Goal: Information Seeking & Learning: Find specific fact

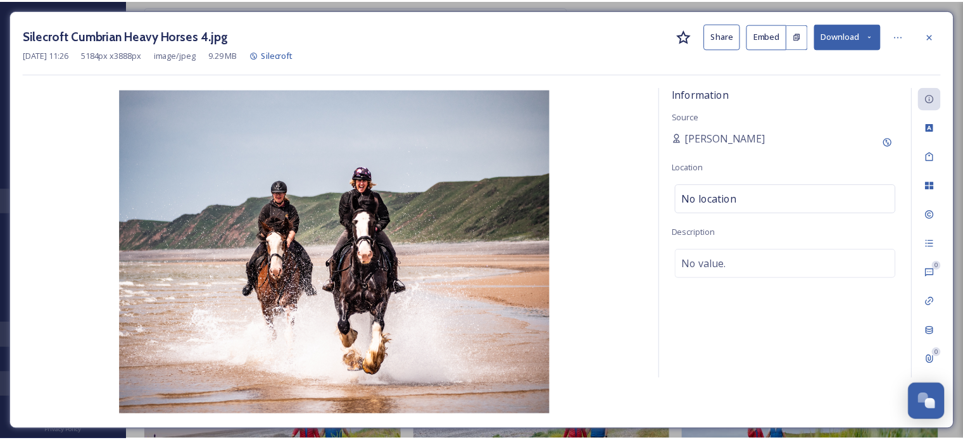
scroll to position [2599, 0]
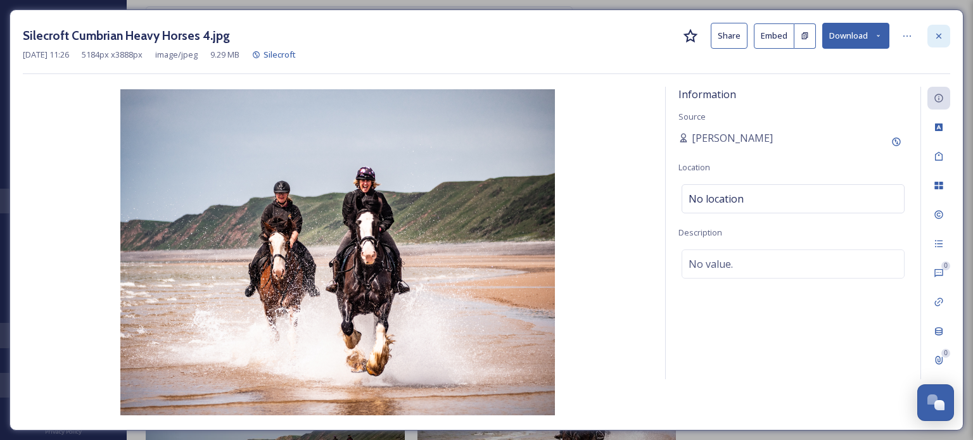
click at [942, 38] on icon at bounding box center [938, 36] width 10 height 10
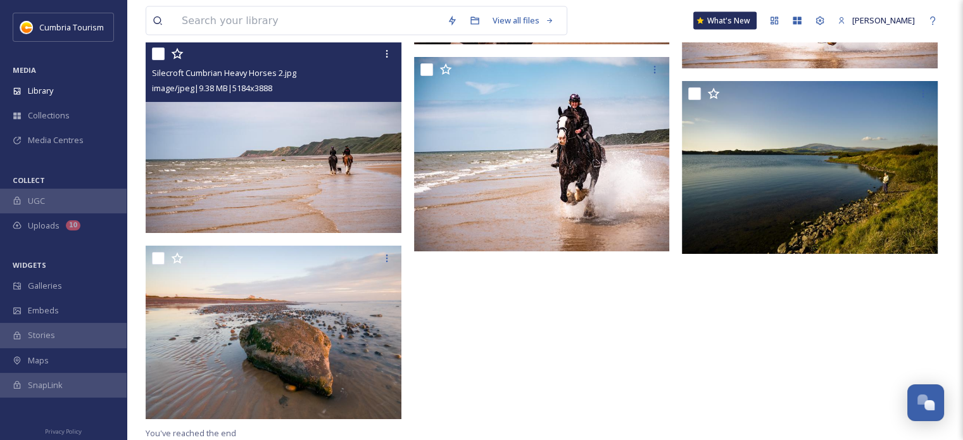
scroll to position [2862, 0]
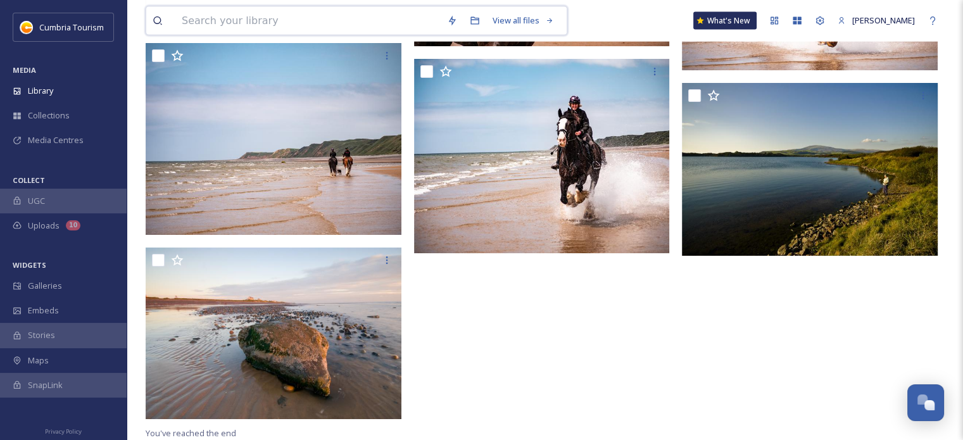
click at [322, 27] on input at bounding box center [307, 21] width 265 height 28
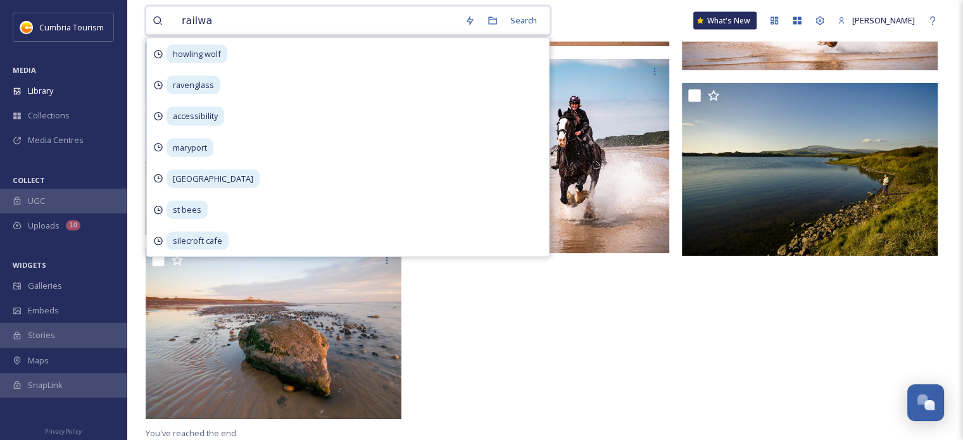
type input "railway"
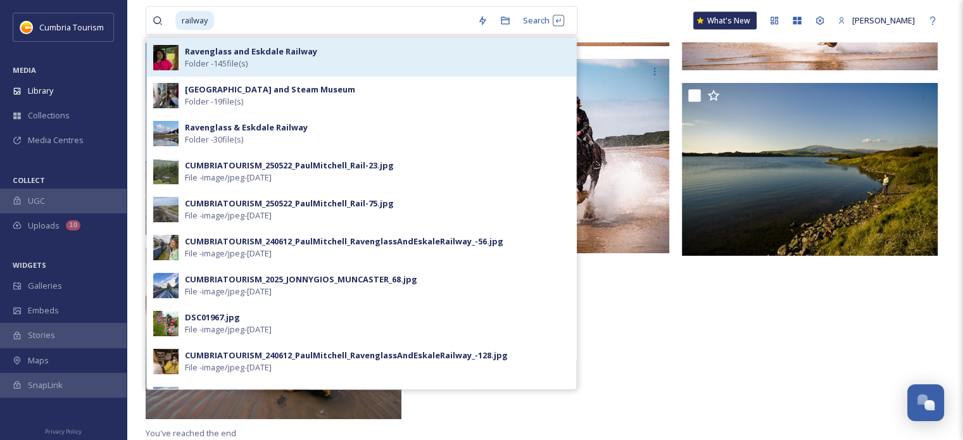
click at [291, 64] on div "Ravenglass and Eskdale Railway Folder - 145 file(s)" at bounding box center [377, 58] width 385 height 24
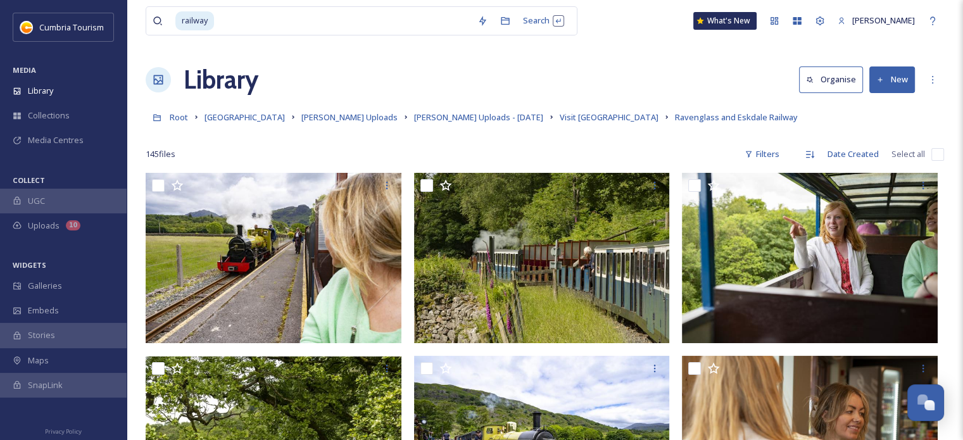
click at [686, 37] on div "railway Search What's New [PERSON_NAME]" at bounding box center [545, 21] width 799 height 42
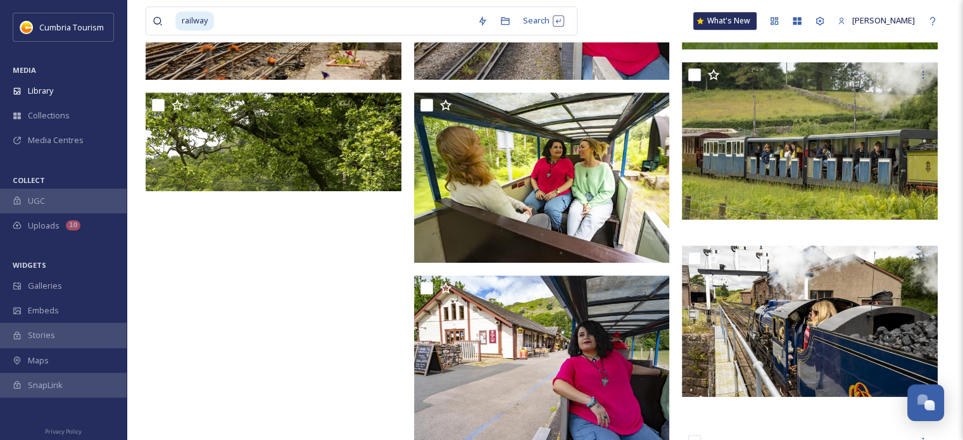
scroll to position [1646, 0]
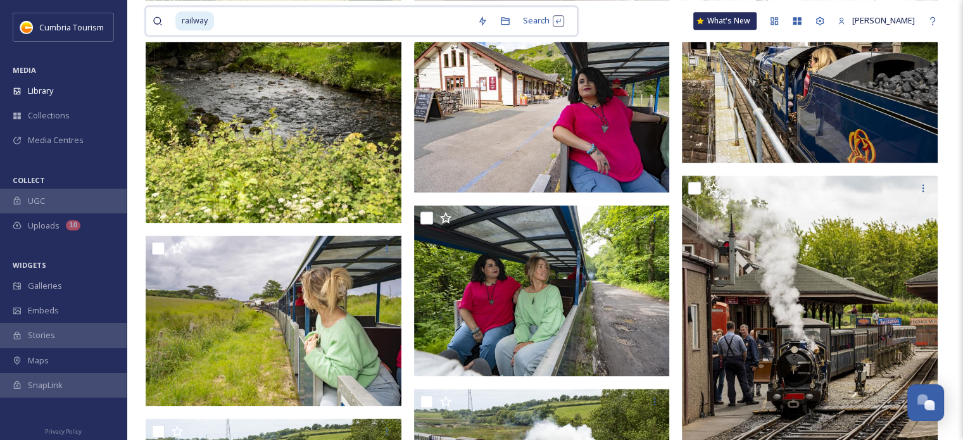
click at [229, 16] on input at bounding box center [343, 21] width 256 height 28
drag, startPoint x: 227, startPoint y: 18, endPoint x: 184, endPoint y: 15, distance: 43.2
click at [183, 14] on div "railway" at bounding box center [323, 21] width 296 height 28
type input "r"
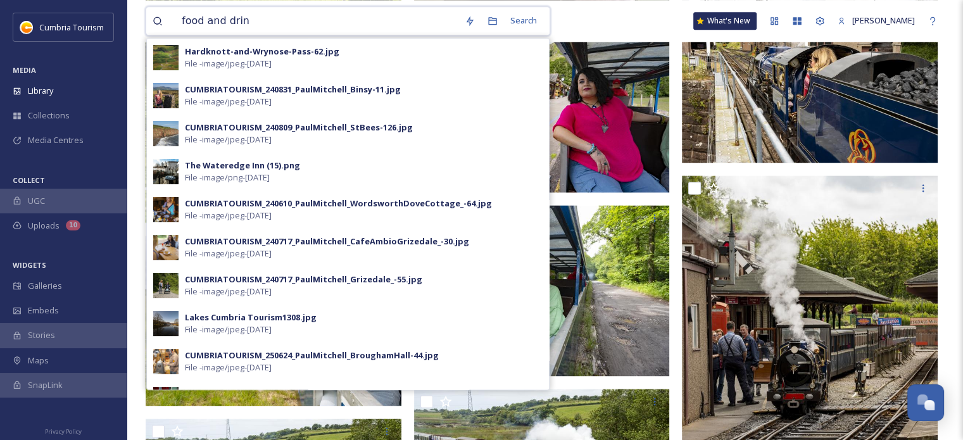
type input "food and drink"
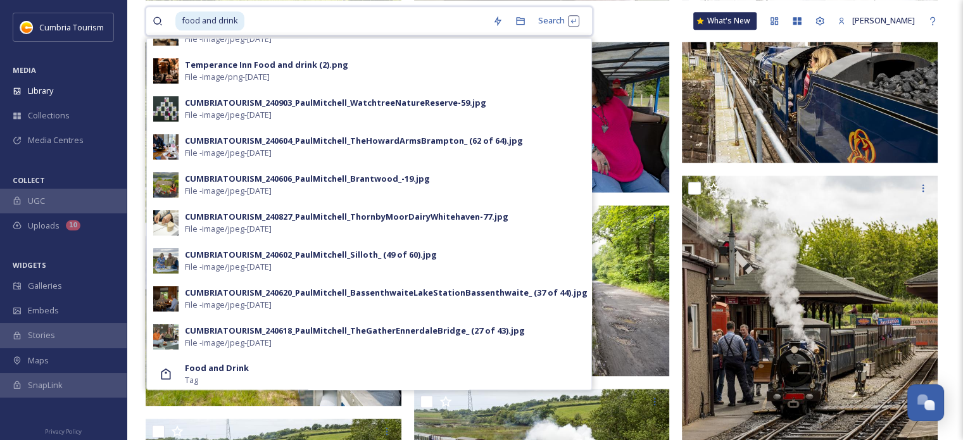
scroll to position [522, 0]
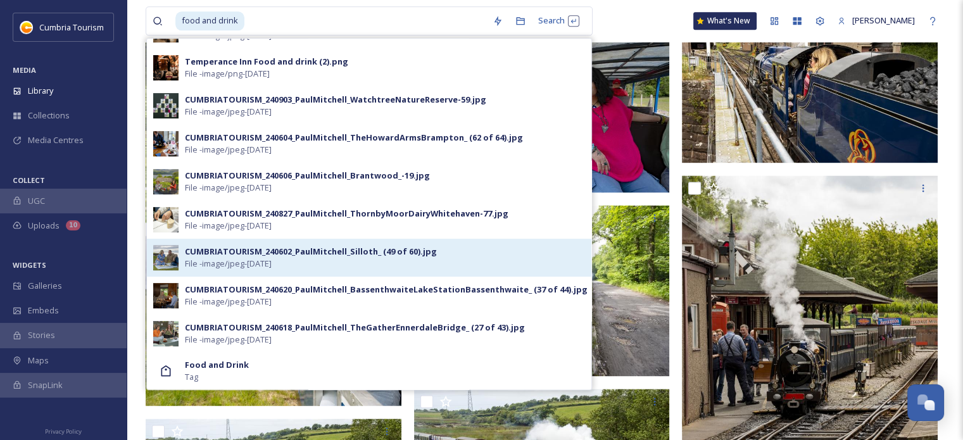
click at [359, 247] on div "CUMBRIATOURISM_240602_PaulMitchell_Silloth_ (49 of 60).jpg" at bounding box center [311, 252] width 252 height 12
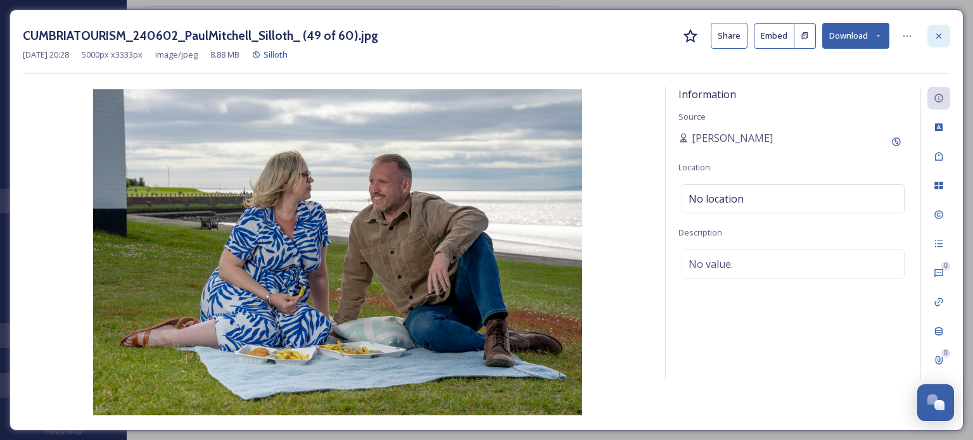
click at [946, 37] on div at bounding box center [938, 36] width 23 height 23
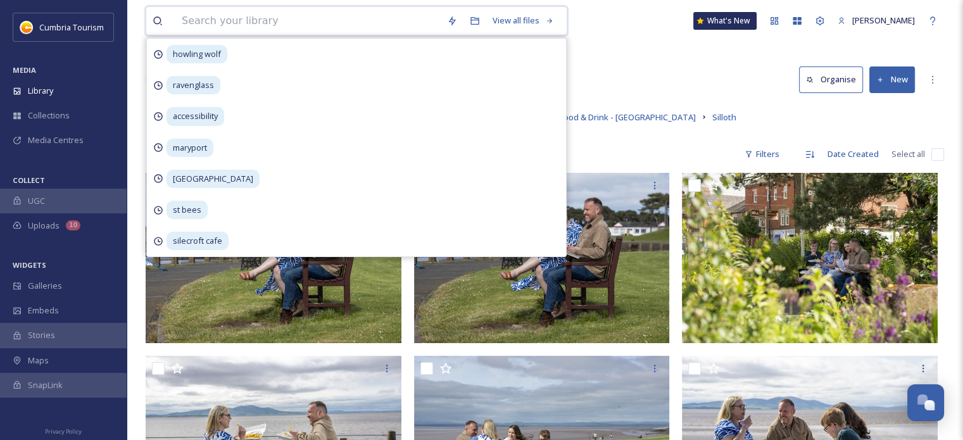
click at [348, 25] on input at bounding box center [307, 21] width 265 height 28
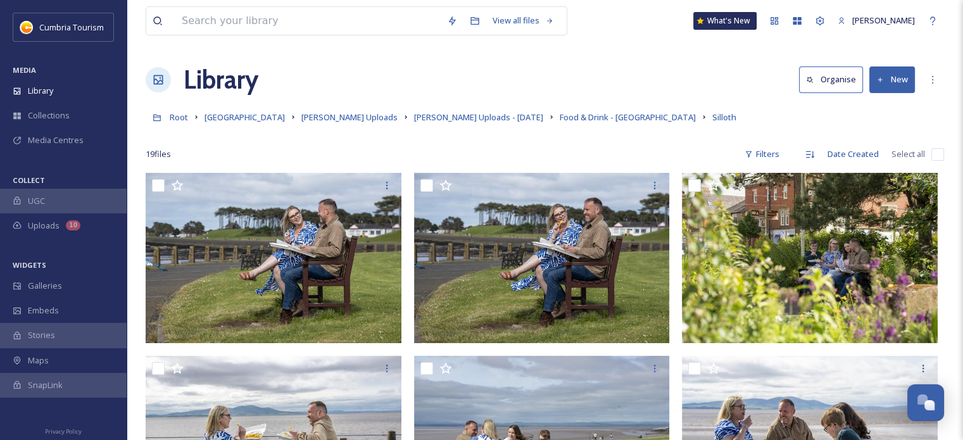
click at [651, 70] on div "Library Organise New" at bounding box center [545, 80] width 799 height 38
click at [363, 18] on input at bounding box center [307, 21] width 265 height 28
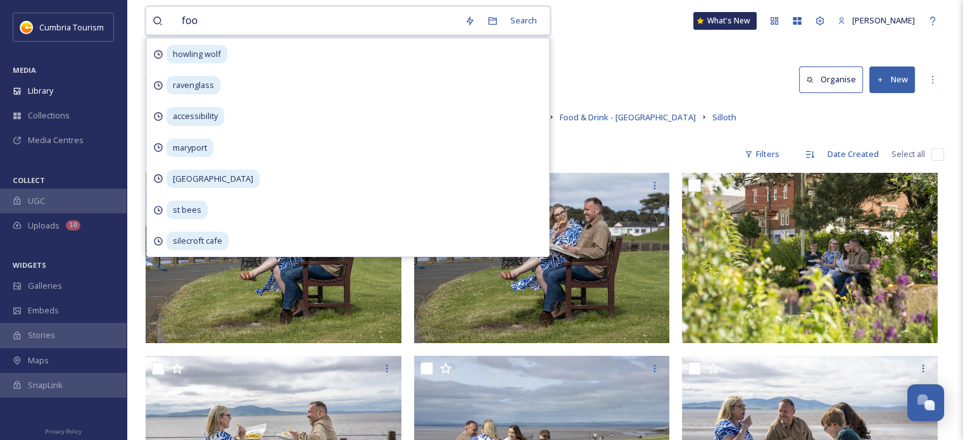
type input "food"
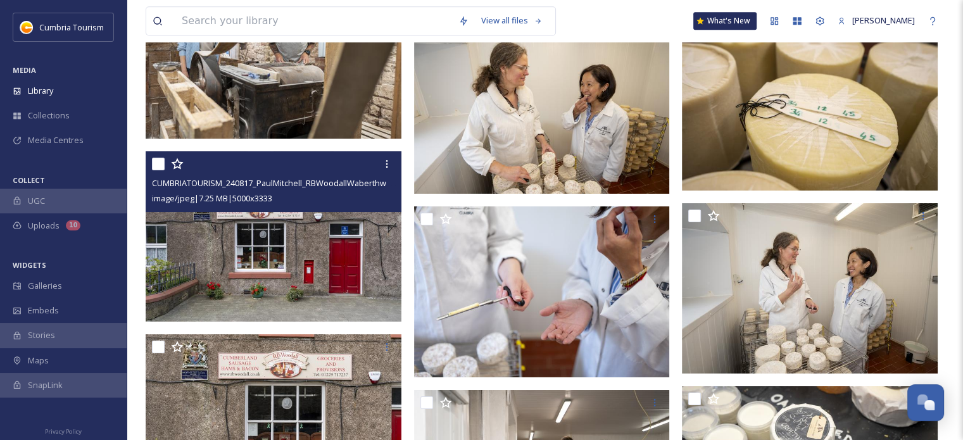
scroll to position [49773, 0]
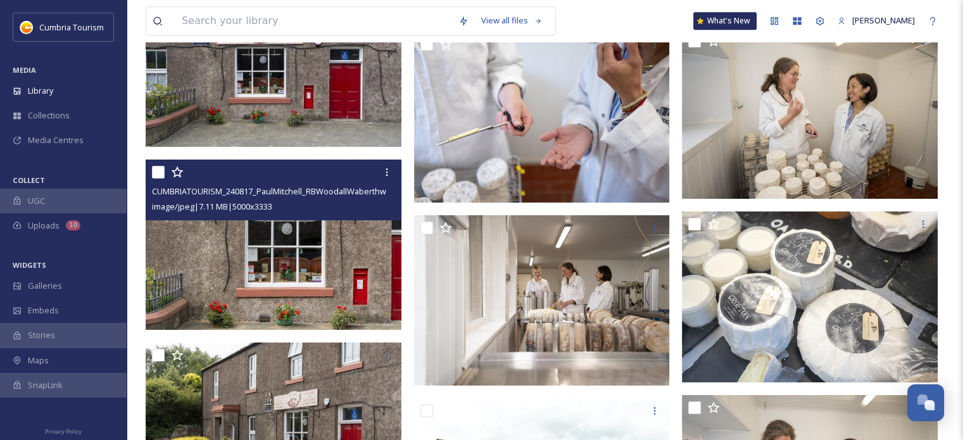
click at [284, 275] on img at bounding box center [274, 245] width 256 height 171
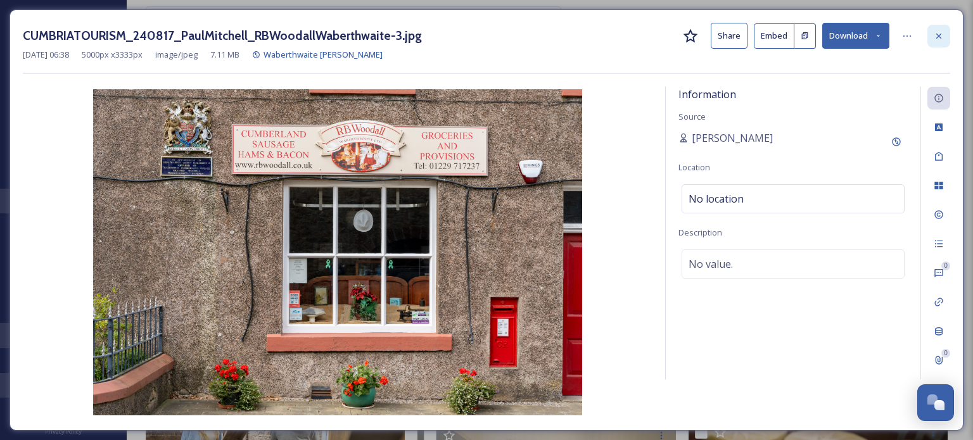
click at [944, 33] on div at bounding box center [938, 36] width 23 height 23
